Goal: Go to known website: Go to known website

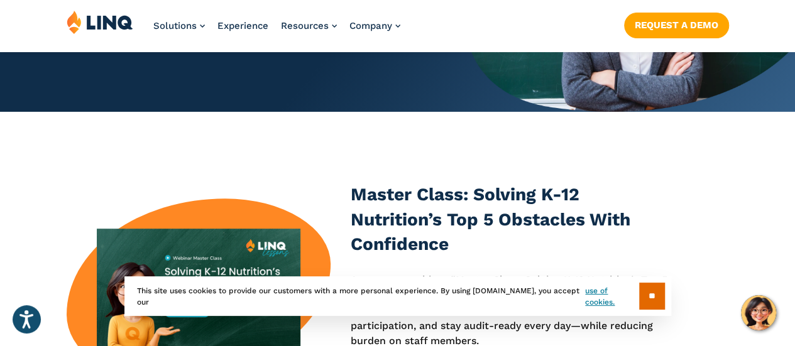
scroll to position [377, 0]
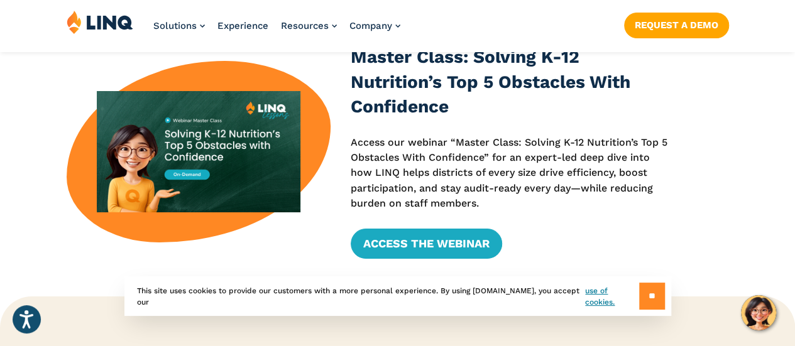
click at [655, 293] on input "**" at bounding box center [652, 296] width 26 height 27
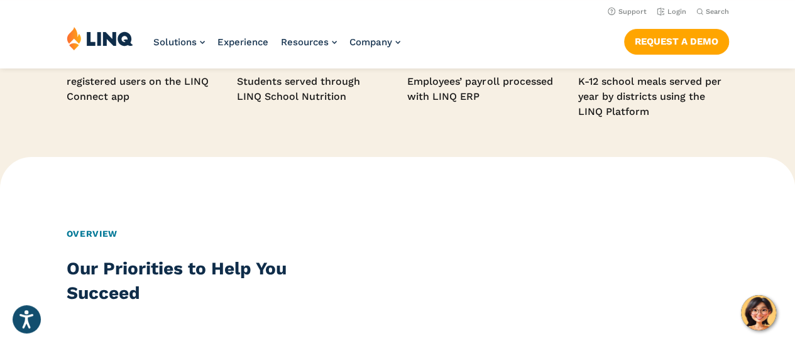
scroll to position [629, 0]
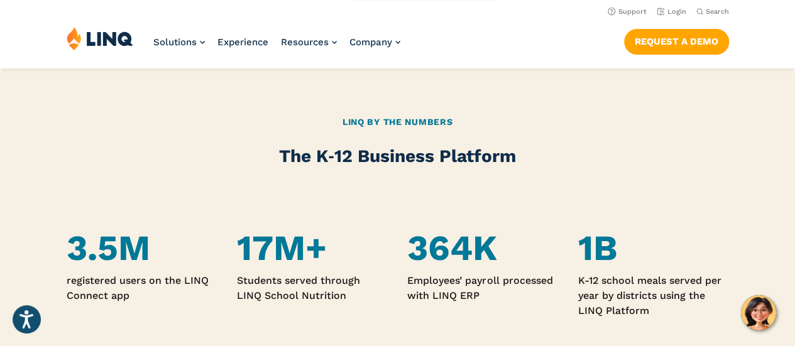
click at [119, 33] on img at bounding box center [100, 38] width 67 height 24
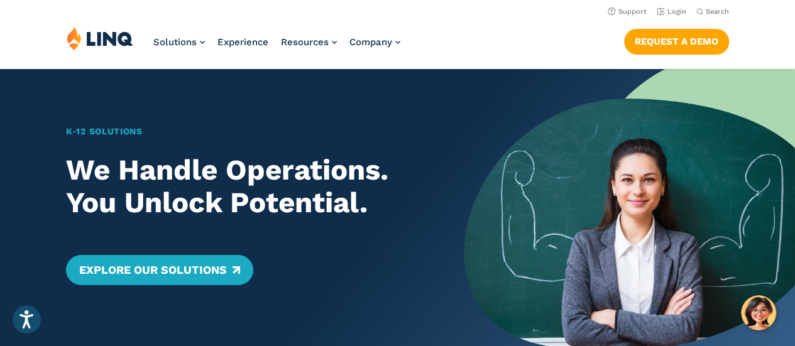
click at [92, 133] on h1 "K‑12 Solutions" at bounding box center [248, 131] width 365 height 13
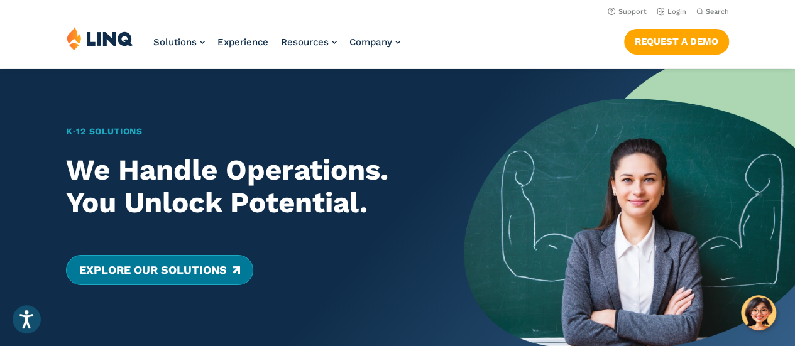
click at [136, 278] on link "Explore Our Solutions" at bounding box center [159, 270] width 187 height 30
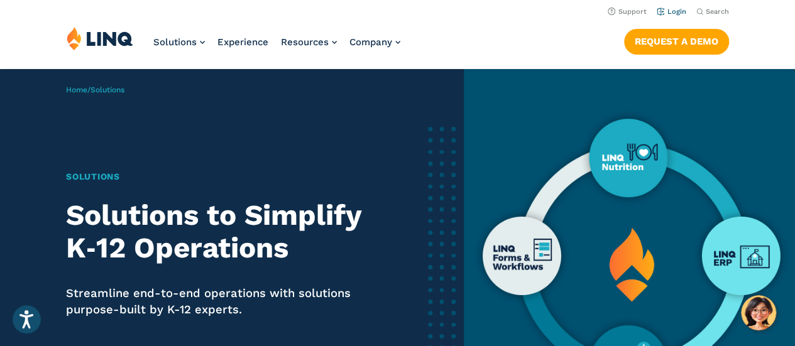
click at [672, 8] on link "Login" at bounding box center [672, 12] width 30 height 8
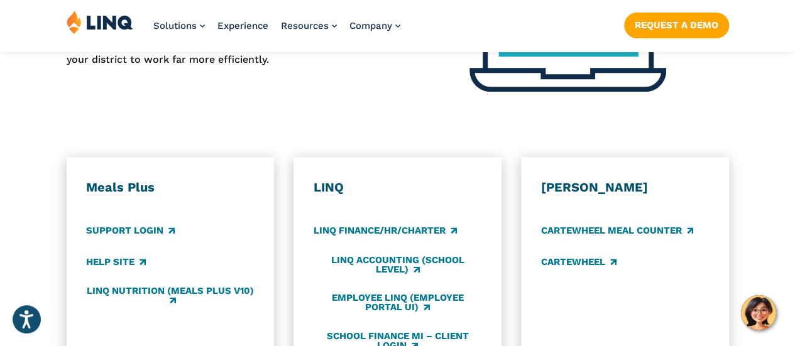
scroll to position [691, 0]
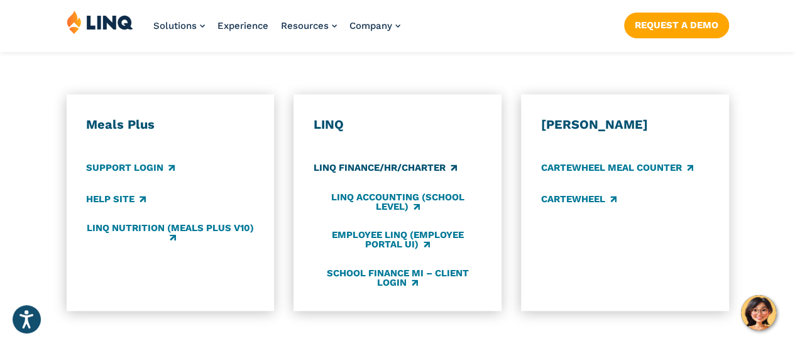
click at [368, 162] on link "LINQ Finance/HR/Charter" at bounding box center [385, 169] width 143 height 14
